Goal: Check status

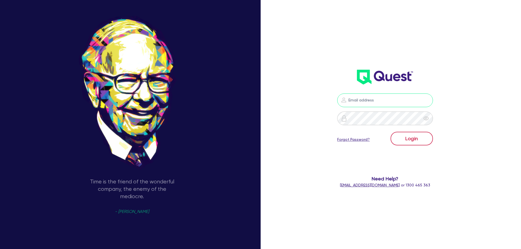
type input "[PERSON_NAME][EMAIL_ADDRESS][DOMAIN_NAME]"
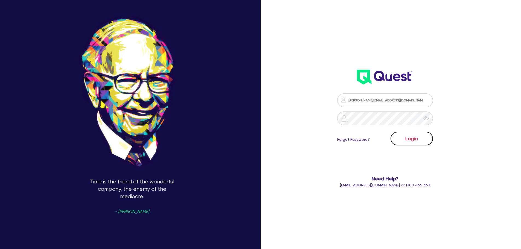
click at [409, 137] on button "Login" at bounding box center [412, 139] width 42 height 14
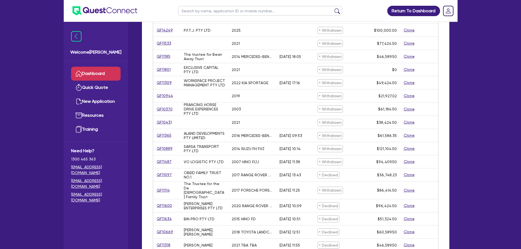
scroll to position [180, 0]
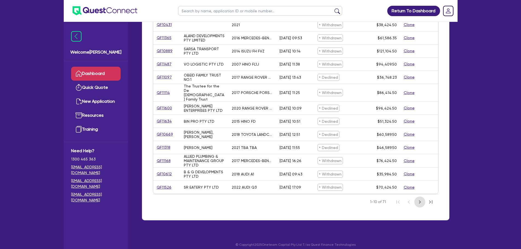
click at [419, 199] on icon "Next Page" at bounding box center [420, 202] width 7 height 7
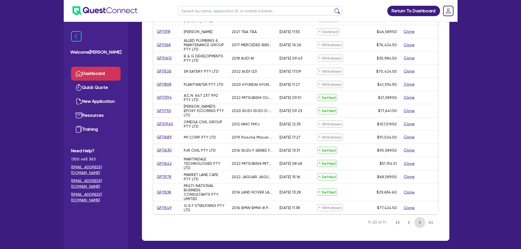
click at [418, 220] on icon "Next Page" at bounding box center [420, 223] width 7 height 7
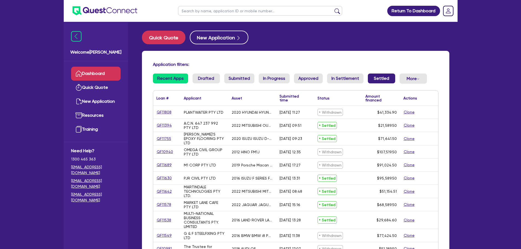
click at [380, 79] on link "Settled" at bounding box center [381, 79] width 27 height 10
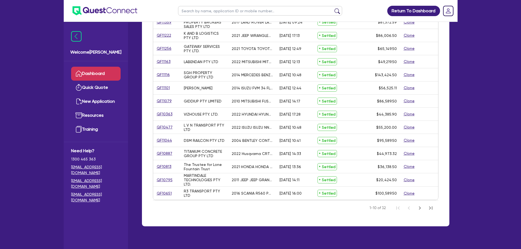
scroll to position [185, 0]
